Goal: Transaction & Acquisition: Purchase product/service

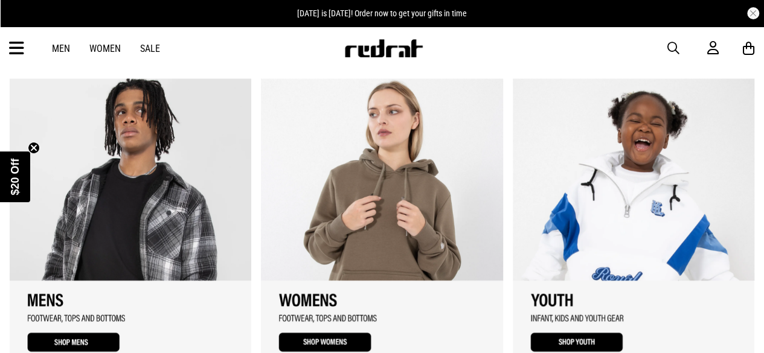
scroll to position [657, 0]
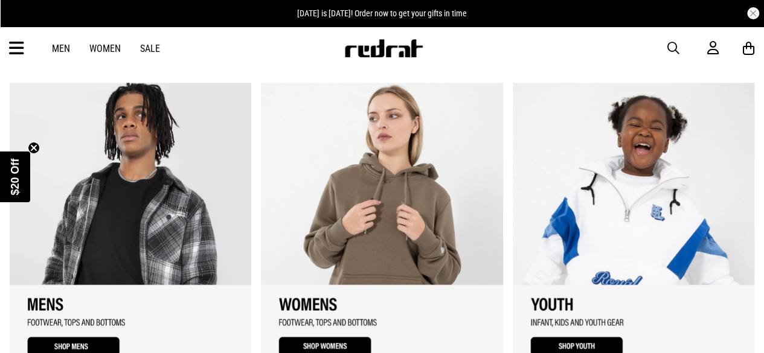
click at [125, 191] on link "1 / 3" at bounding box center [130, 224] width 241 height 283
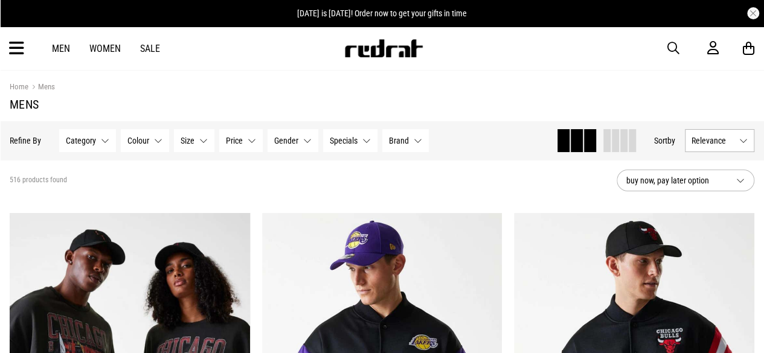
click at [88, 147] on button "Category None selected" at bounding box center [87, 140] width 57 height 23
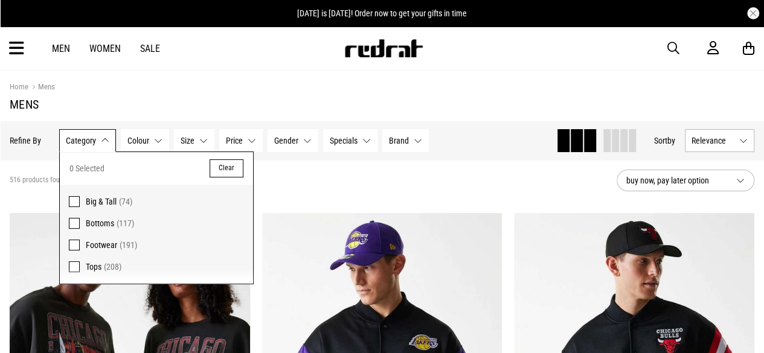
scroll to position [14, 0]
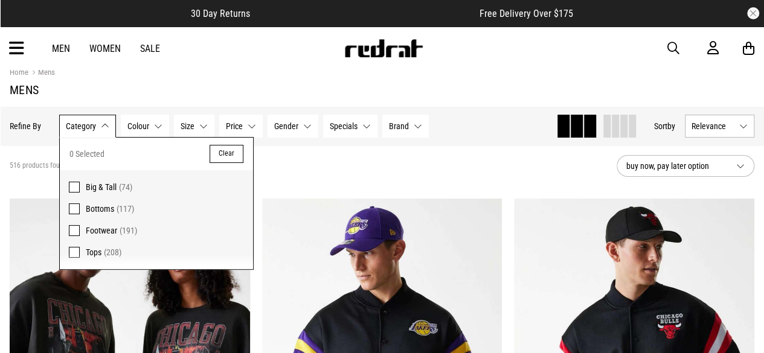
click at [109, 209] on span "Bottoms" at bounding box center [100, 209] width 28 height 10
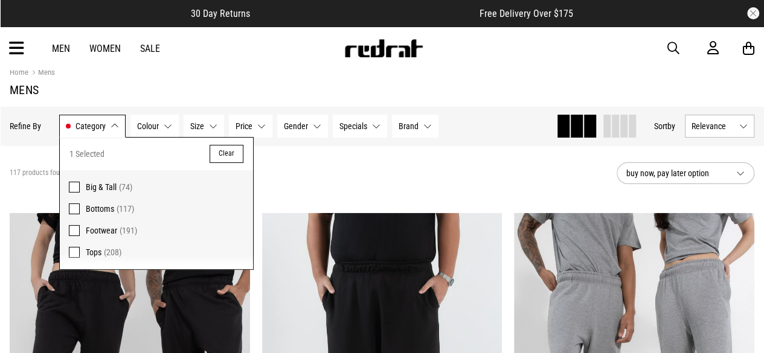
click at [98, 136] on button "Category Bottoms" at bounding box center [92, 126] width 66 height 23
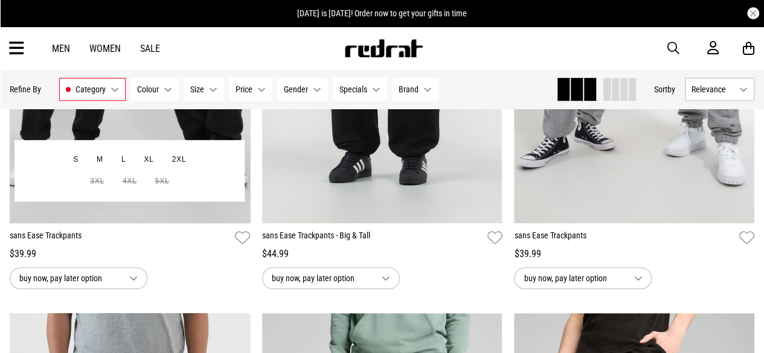
scroll to position [313, 0]
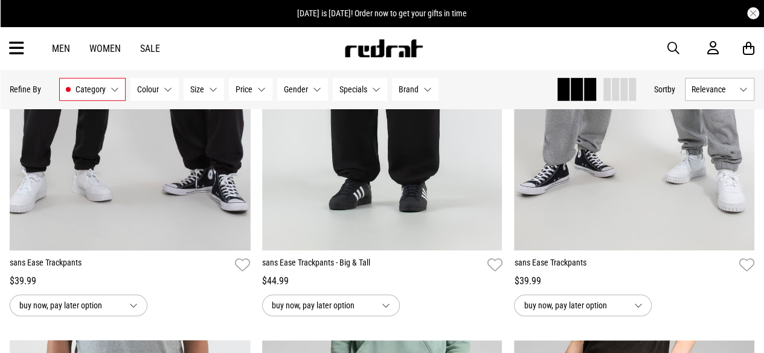
click at [304, 94] on button "Gender None selected" at bounding box center [302, 89] width 51 height 23
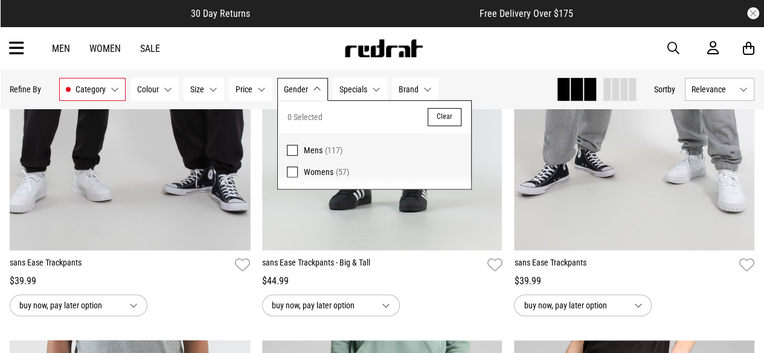
click at [305, 148] on span "Mens" at bounding box center [313, 150] width 19 height 10
click at [195, 91] on span "Size" at bounding box center [197, 90] width 14 height 10
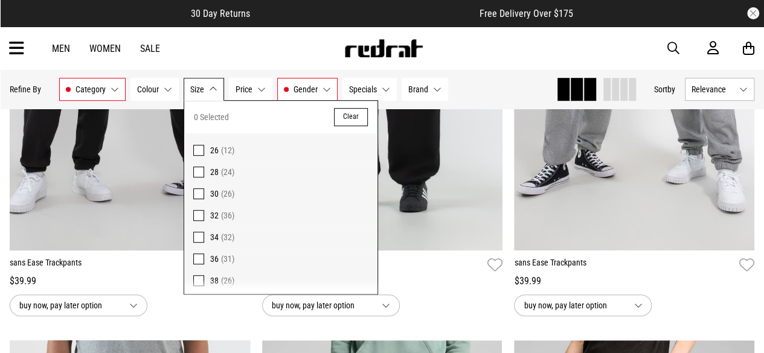
click at [222, 260] on span "(31)" at bounding box center [227, 259] width 13 height 10
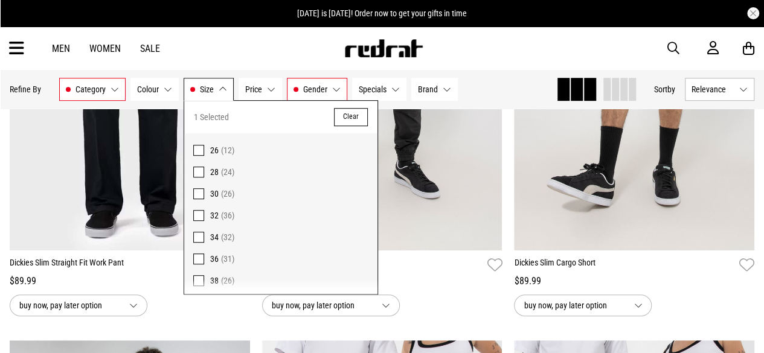
click at [211, 281] on span "38" at bounding box center [214, 281] width 8 height 10
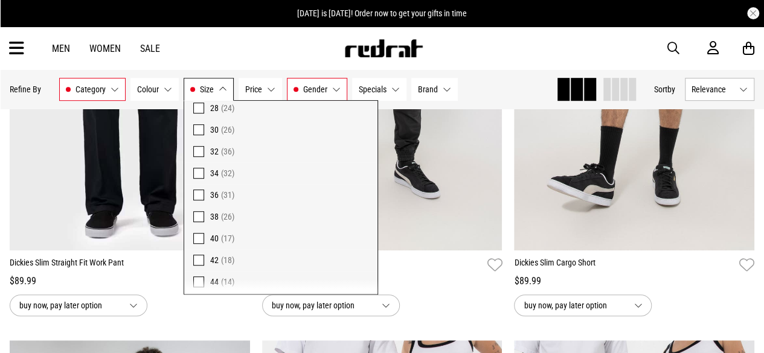
scroll to position [65, 0]
click at [215, 240] on span "40" at bounding box center [214, 237] width 8 height 10
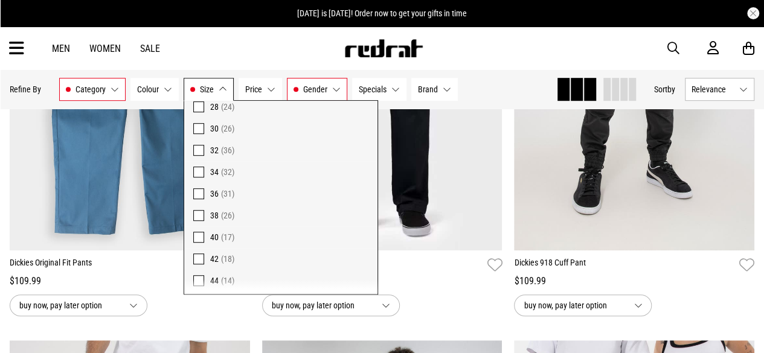
click at [216, 95] on button "Size 36, 38, 40" at bounding box center [208, 89] width 50 height 23
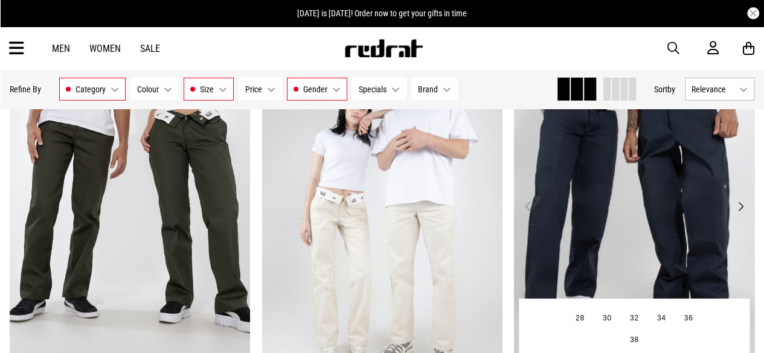
scroll to position [1461, 0]
click at [570, 247] on img at bounding box center [634, 213] width 240 height 336
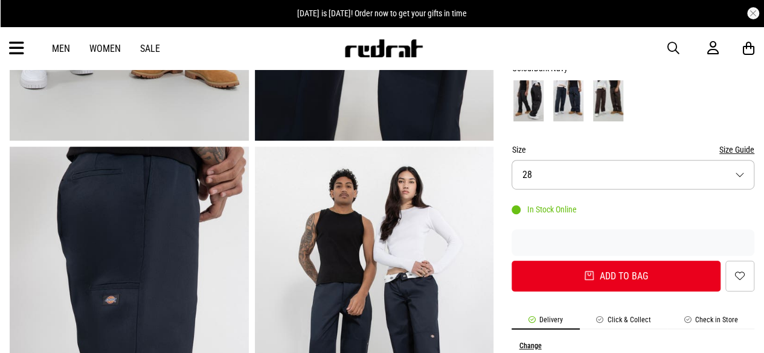
click at [532, 184] on button "Size 28" at bounding box center [632, 175] width 243 height 30
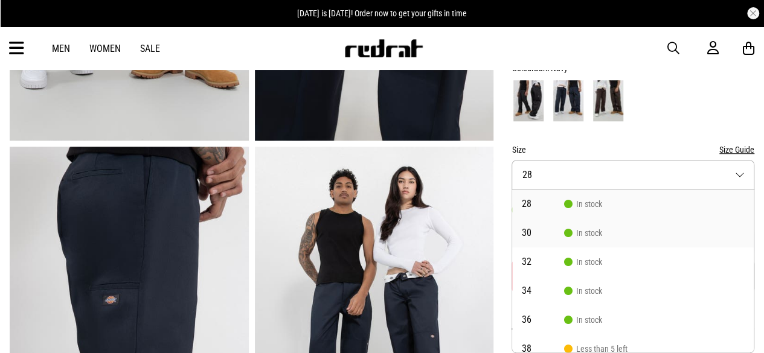
scroll to position [11, 0]
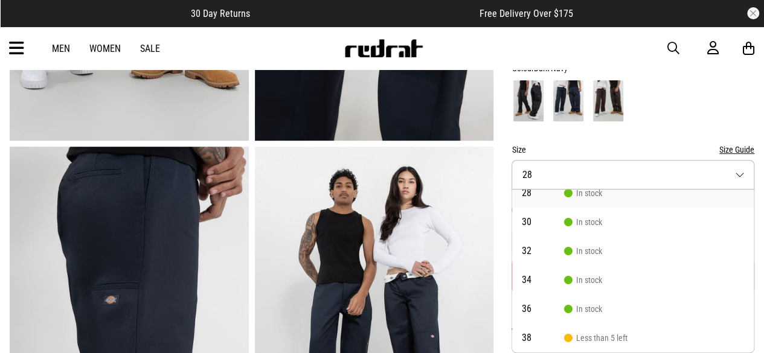
click at [515, 173] on button "Size 28" at bounding box center [632, 175] width 243 height 30
